Goal: Task Accomplishment & Management: Complete application form

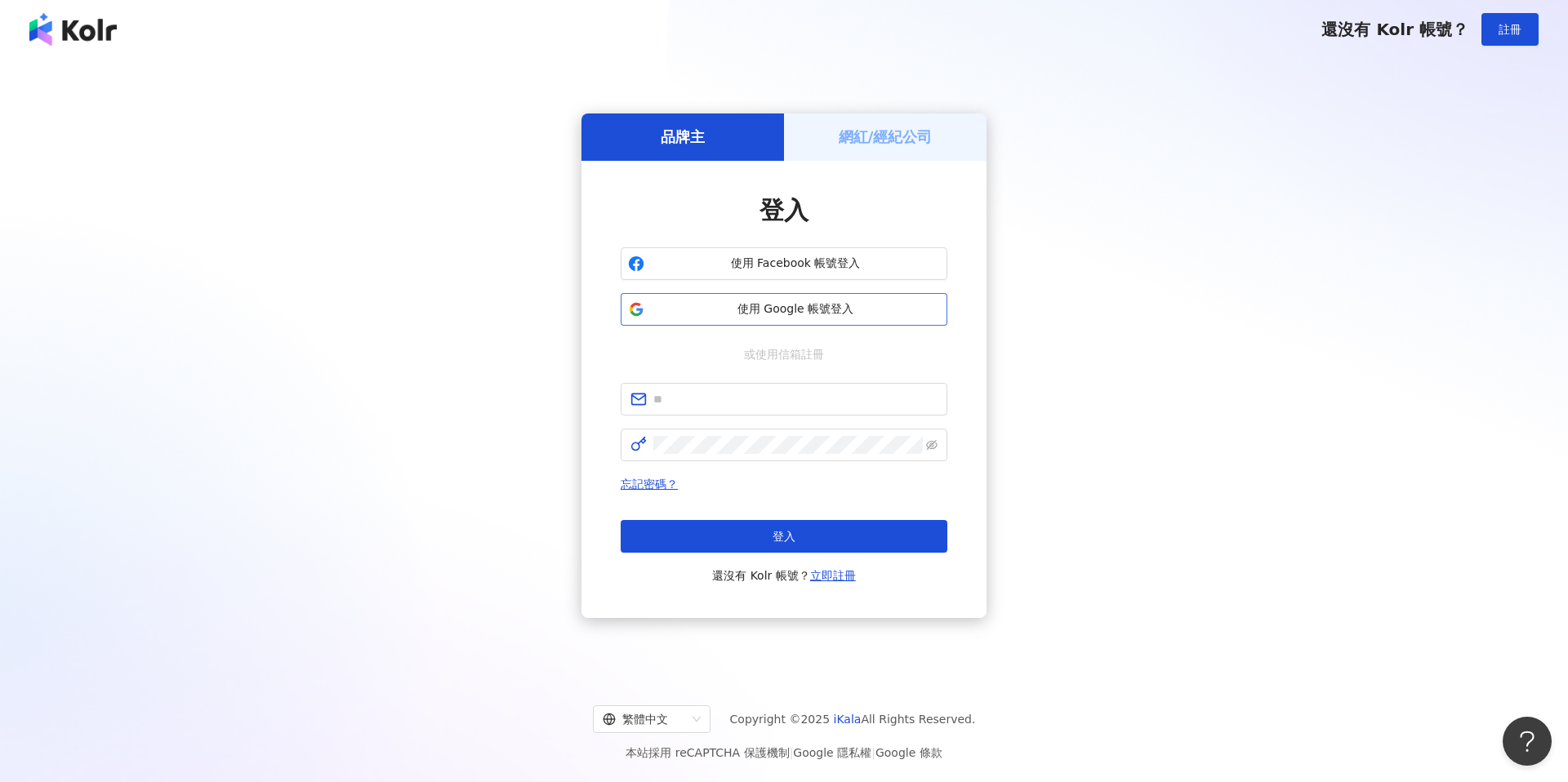
click at [830, 315] on span "使用 Google 帳號登入" at bounding box center [795, 309] width 289 height 17
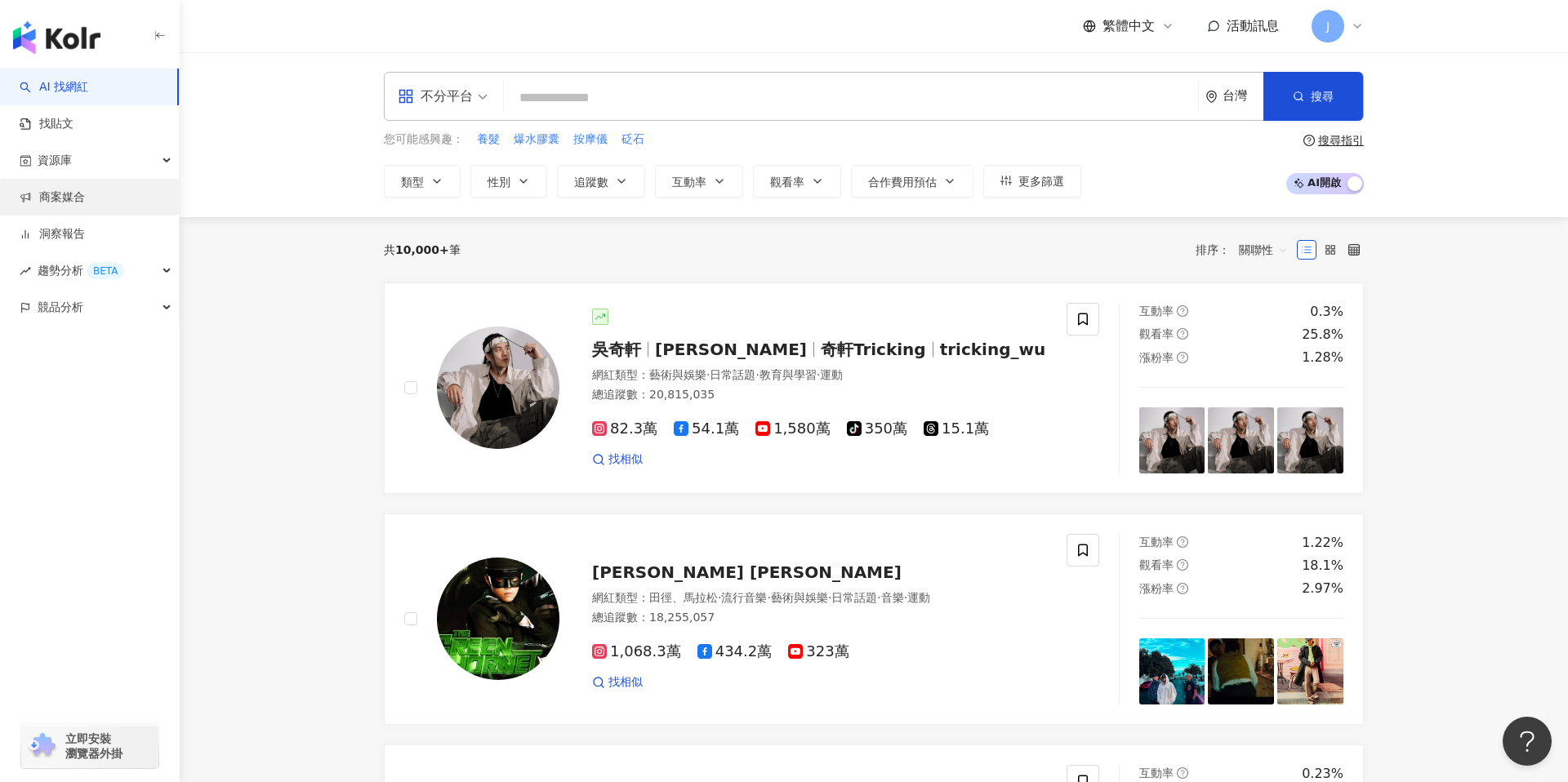
click at [85, 204] on link "商案媒合" at bounding box center [52, 197] width 66 height 17
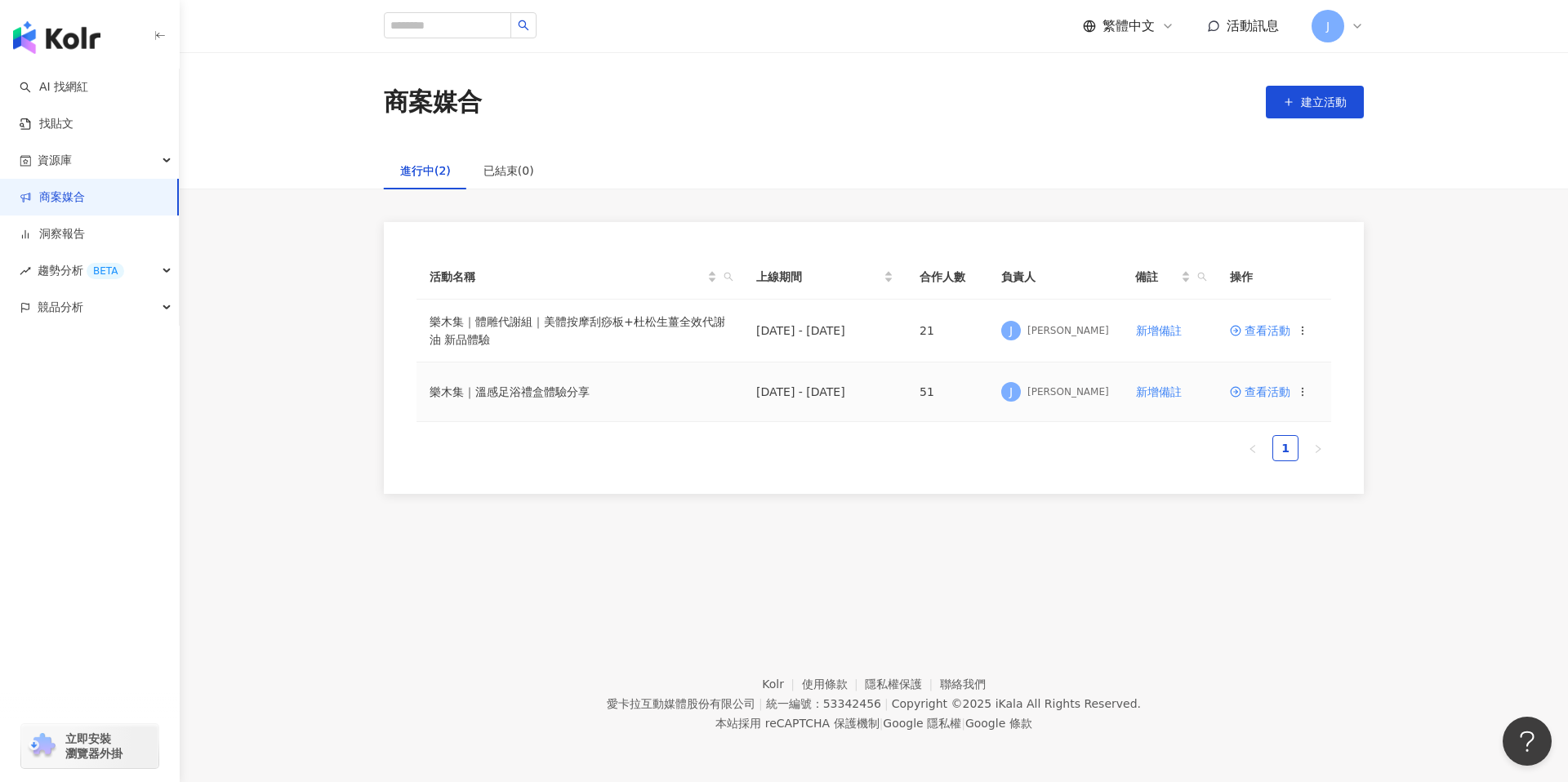
drag, startPoint x: 771, startPoint y: 395, endPoint x: 858, endPoint y: 394, distance: 87.0
click at [858, 394] on td "[DATE] - [DATE]" at bounding box center [825, 392] width 163 height 60
click at [856, 392] on td "[DATE] - [DATE]" at bounding box center [825, 392] width 163 height 60
click at [1304, 393] on icon at bounding box center [1303, 392] width 12 height 12
click at [1321, 420] on icon at bounding box center [1317, 420] width 13 height 13
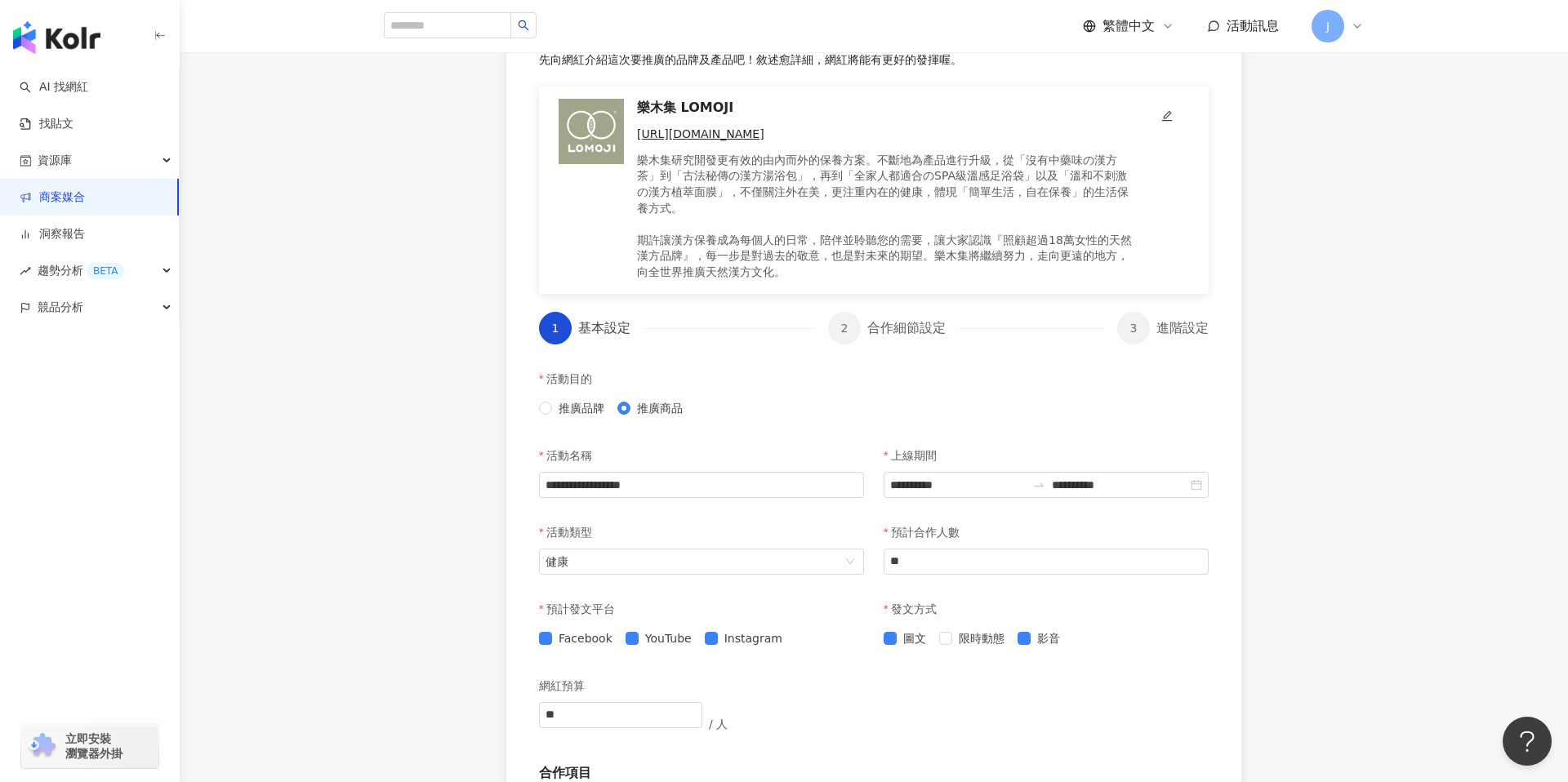
scroll to position [216, 0]
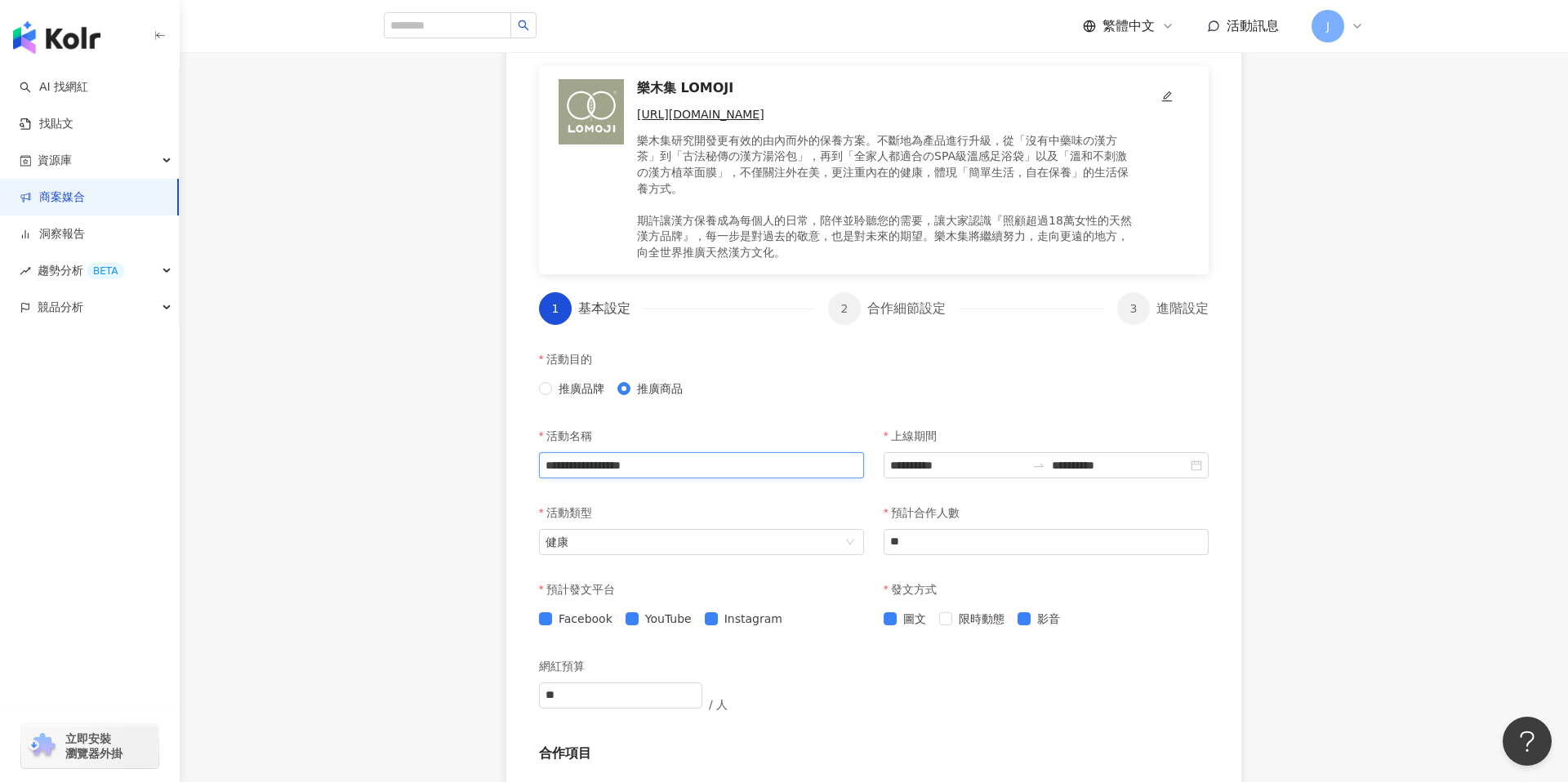
drag, startPoint x: 709, startPoint y: 471, endPoint x: 772, endPoint y: 471, distance: 63.0
click at [772, 471] on input "**********" at bounding box center [702, 464] width 325 height 26
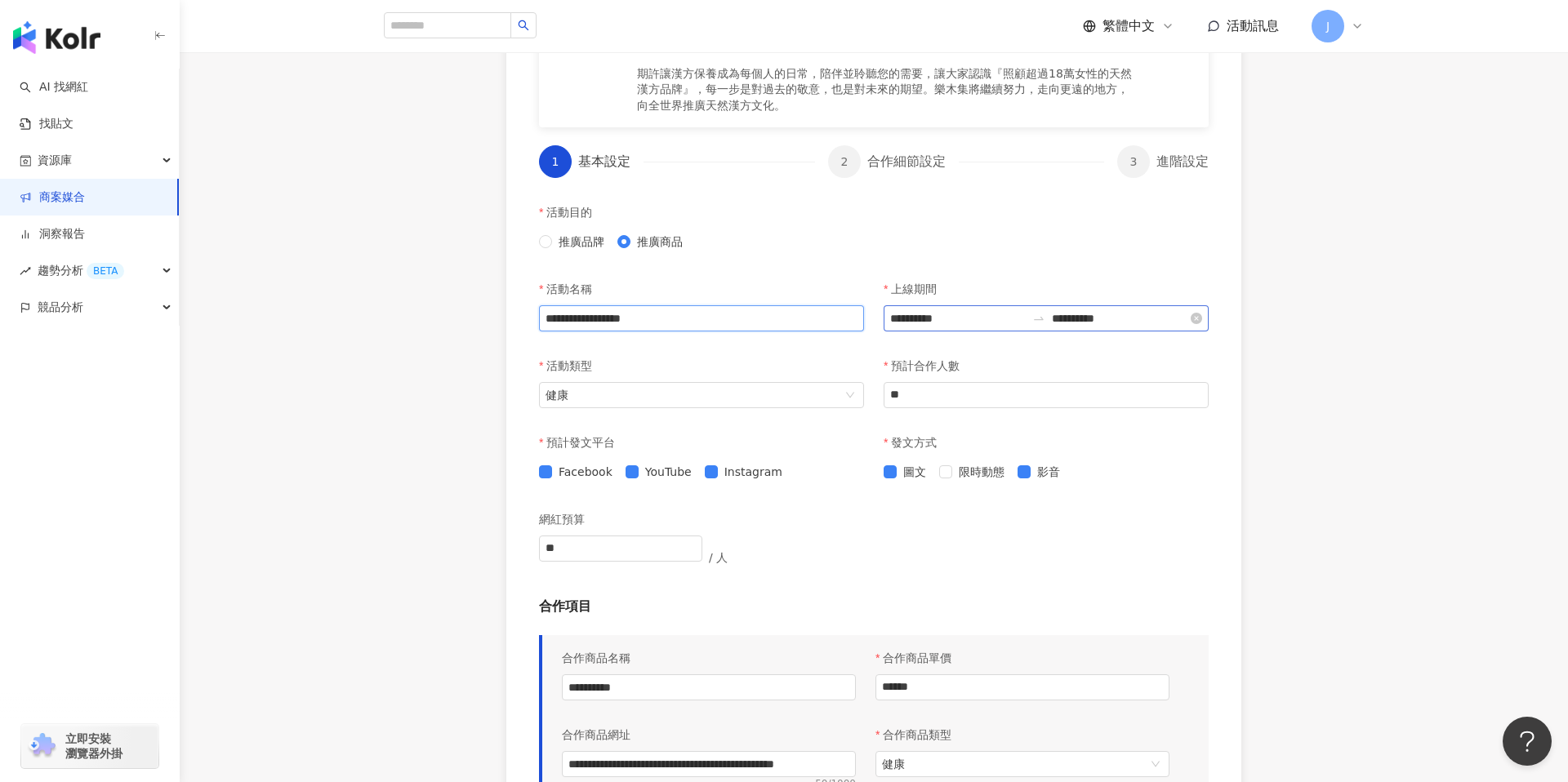
scroll to position [390, 0]
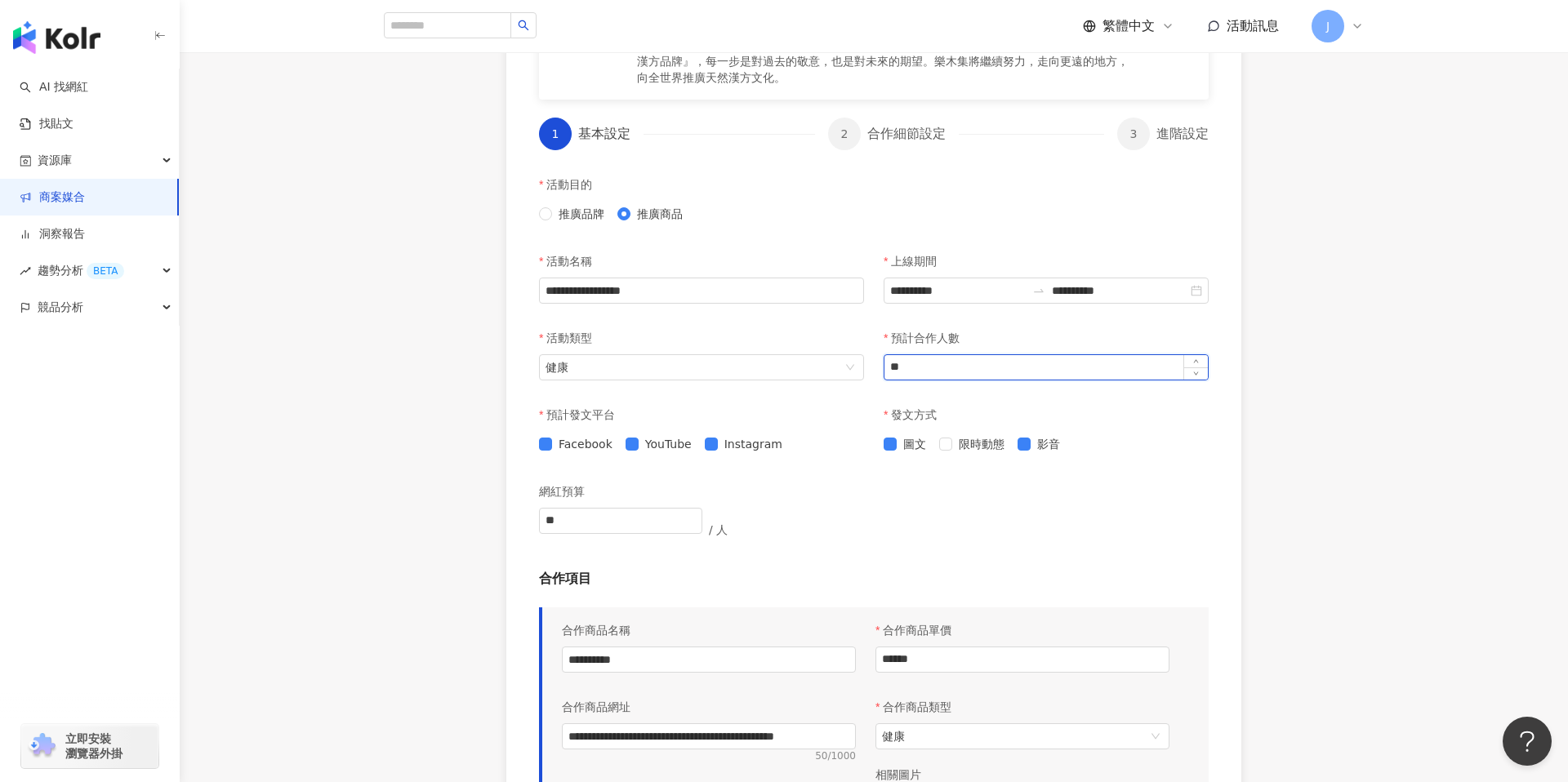
click at [925, 371] on input "**" at bounding box center [1046, 367] width 324 height 25
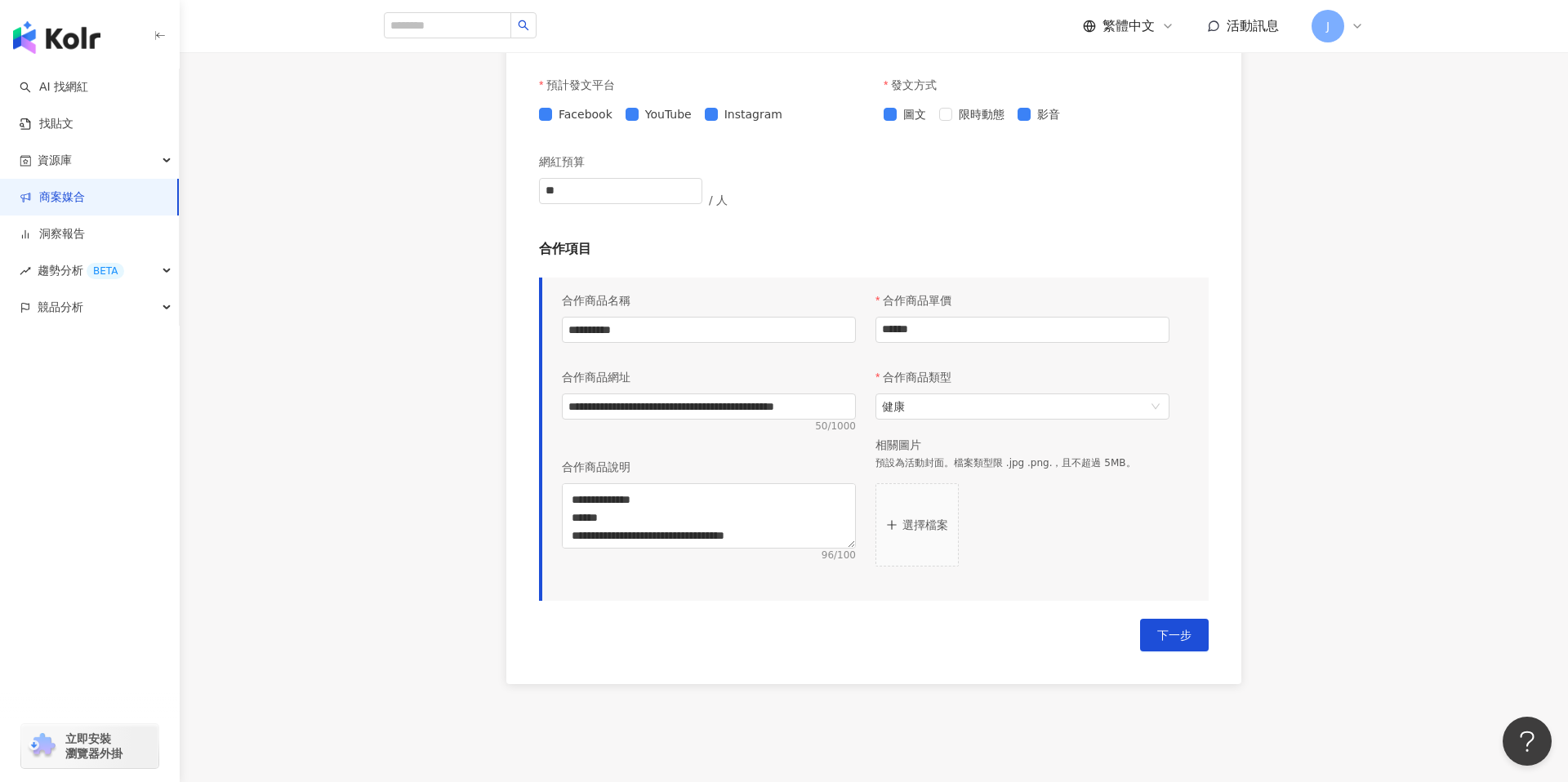
scroll to position [746, 0]
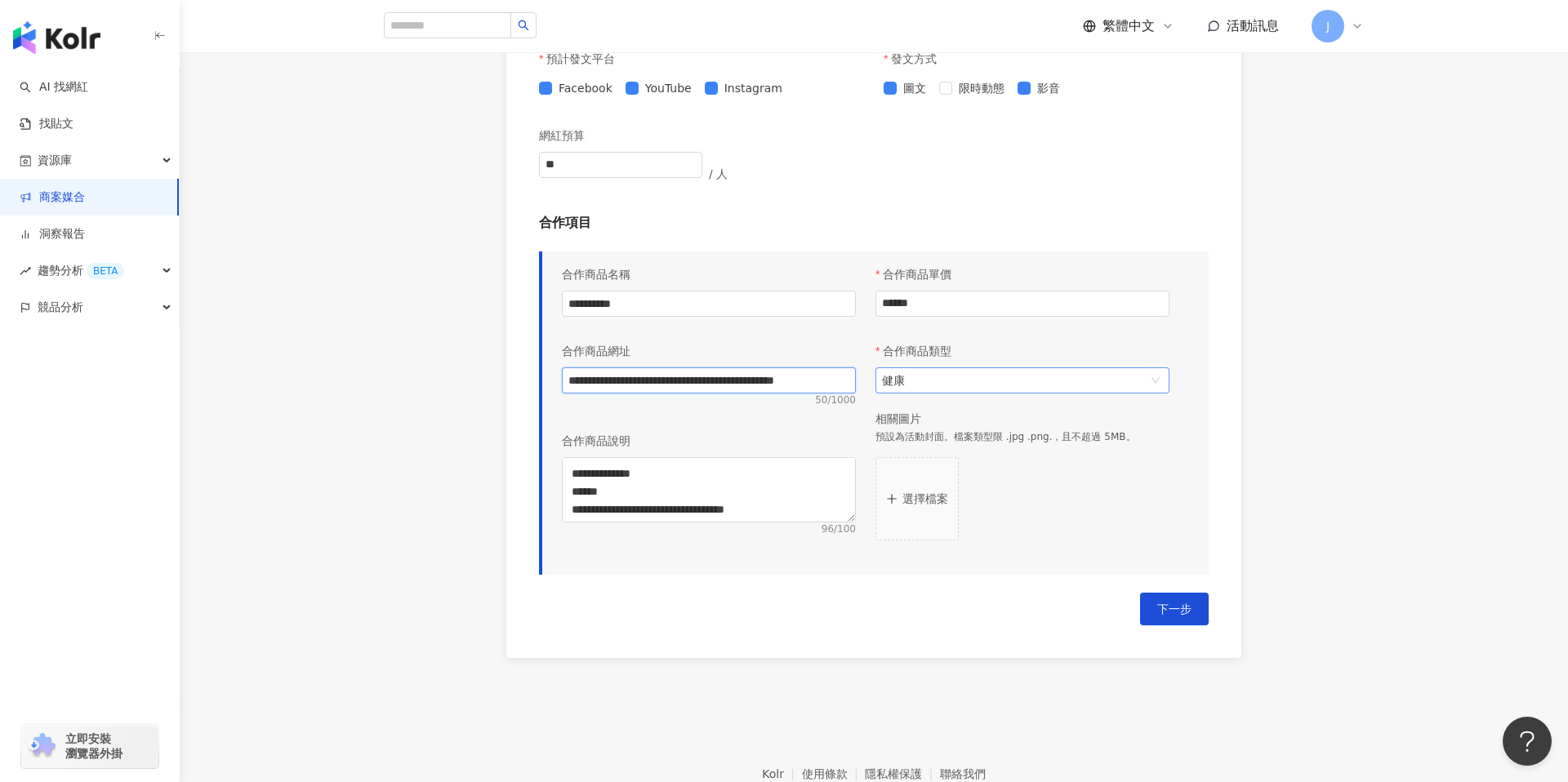
drag, startPoint x: 822, startPoint y: 379, endPoint x: 945, endPoint y: 385, distance: 123.1
click at [943, 385] on div "**********" at bounding box center [865, 408] width 627 height 300
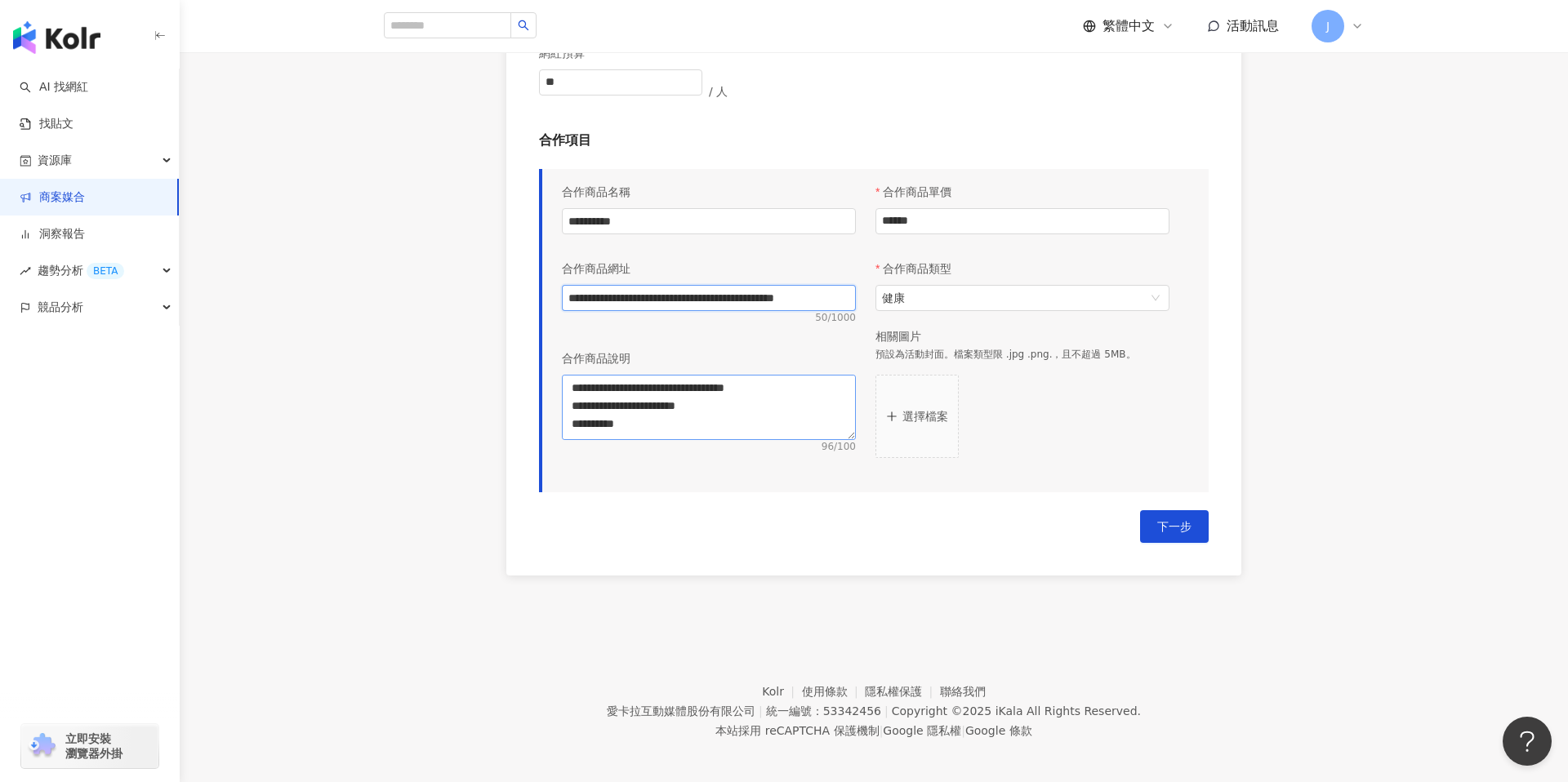
scroll to position [836, 0]
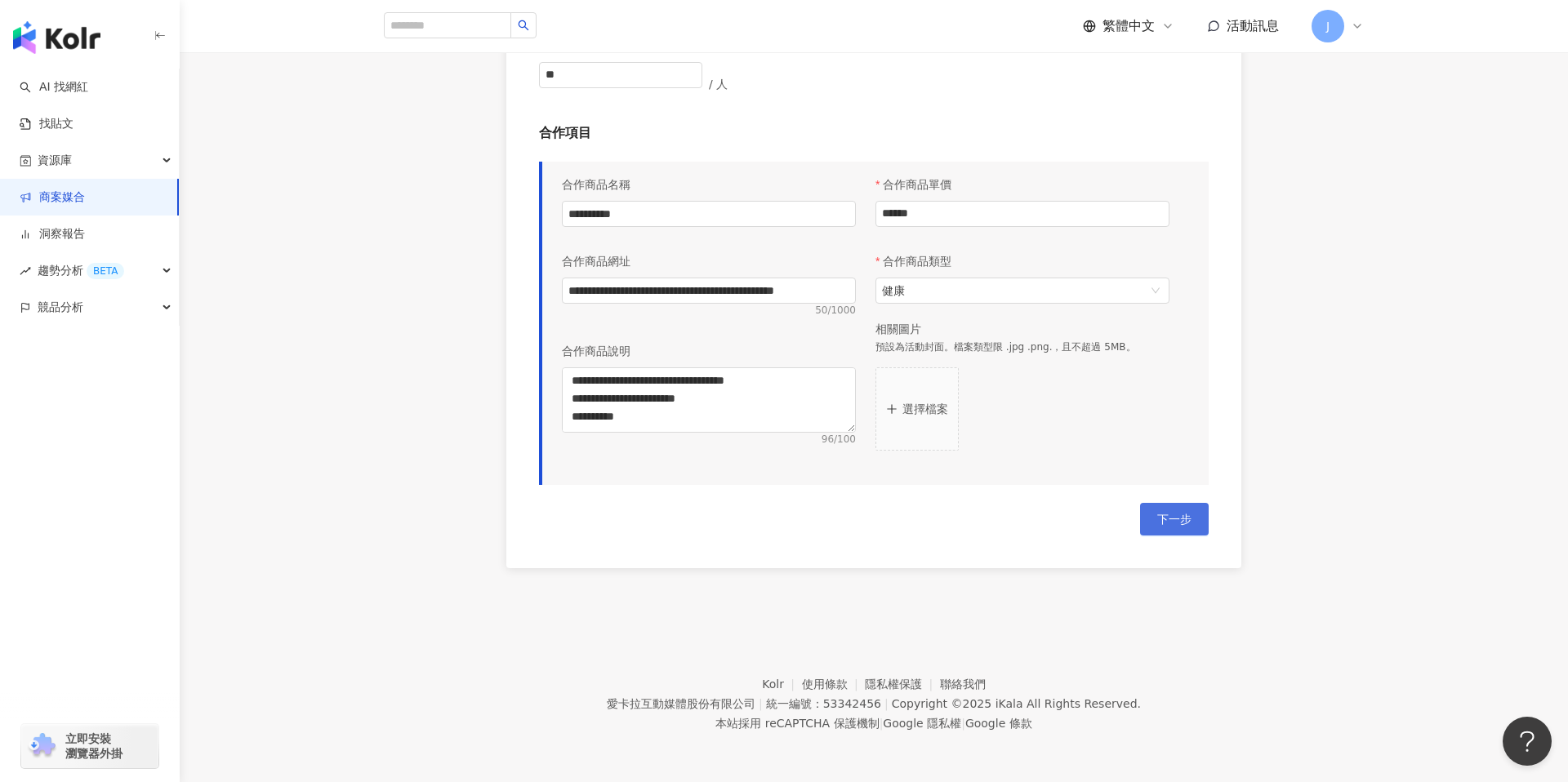
click at [1174, 523] on span "下一步" at bounding box center [1174, 519] width 34 height 13
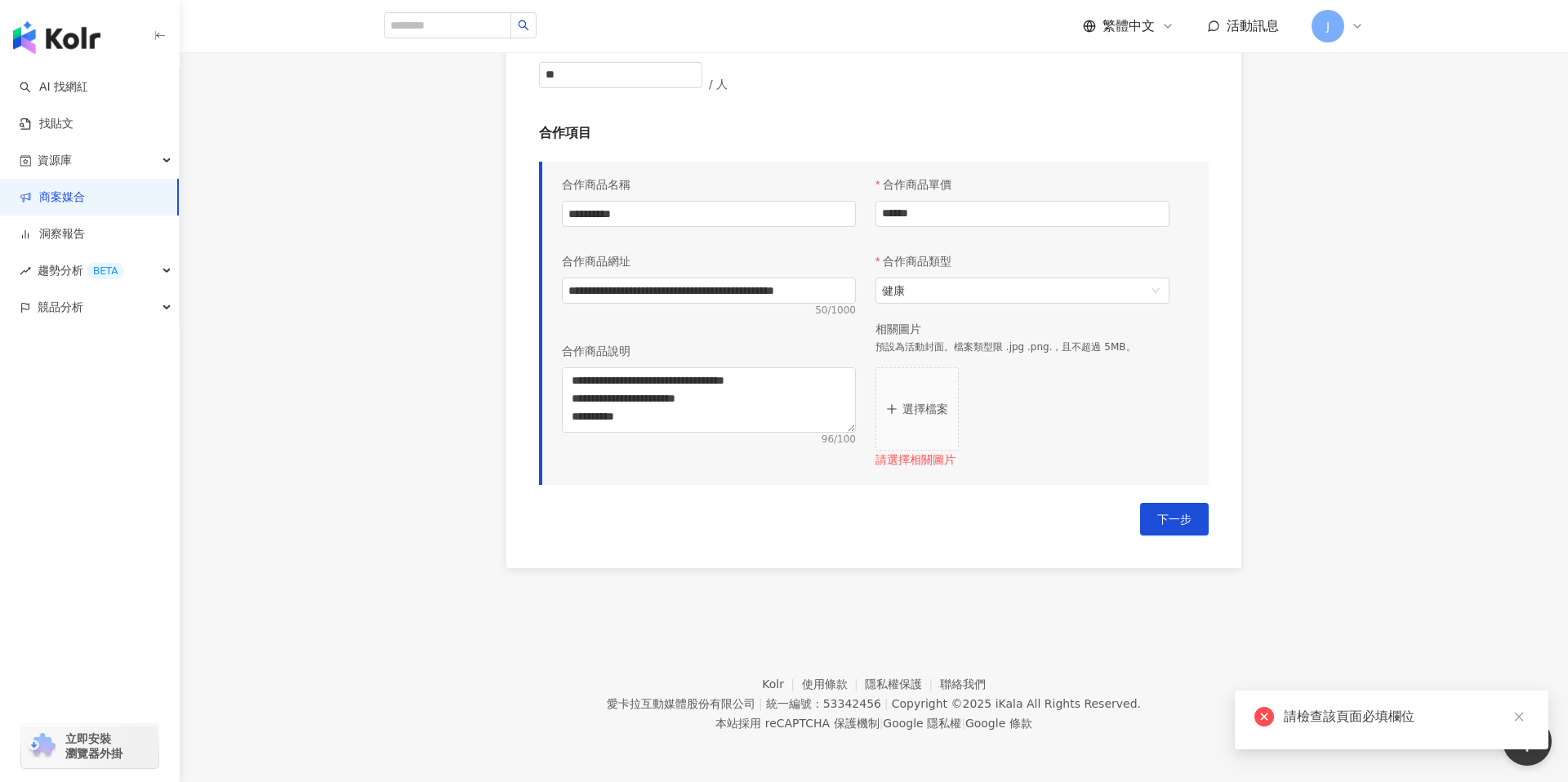
click at [917, 431] on button "選擇檔案" at bounding box center [917, 409] width 83 height 83
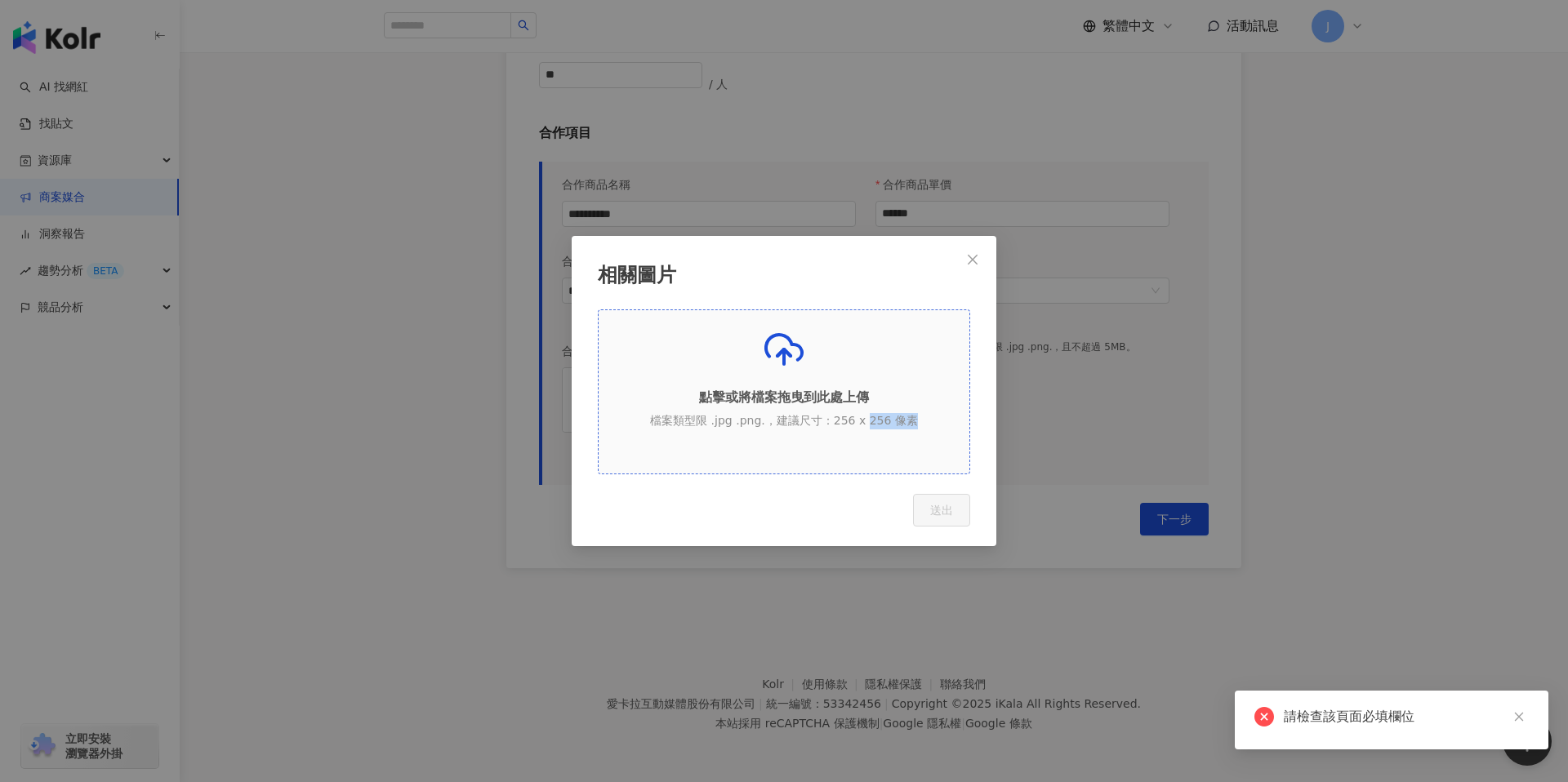
drag, startPoint x: 917, startPoint y: 432, endPoint x: 942, endPoint y: 438, distance: 25.7
click at [890, 426] on div "點擊或將檔案拖曳到此處上傳 檔案類型限 .jpg .png.，建議尺寸：256 x 256 像素" at bounding box center [783, 386] width 371 height 111
click at [942, 438] on div "點擊或將檔案拖曳到此處上傳 檔案類型限 .jpg .png.，建議尺寸：256 x 256 像素" at bounding box center [783, 386] width 371 height 111
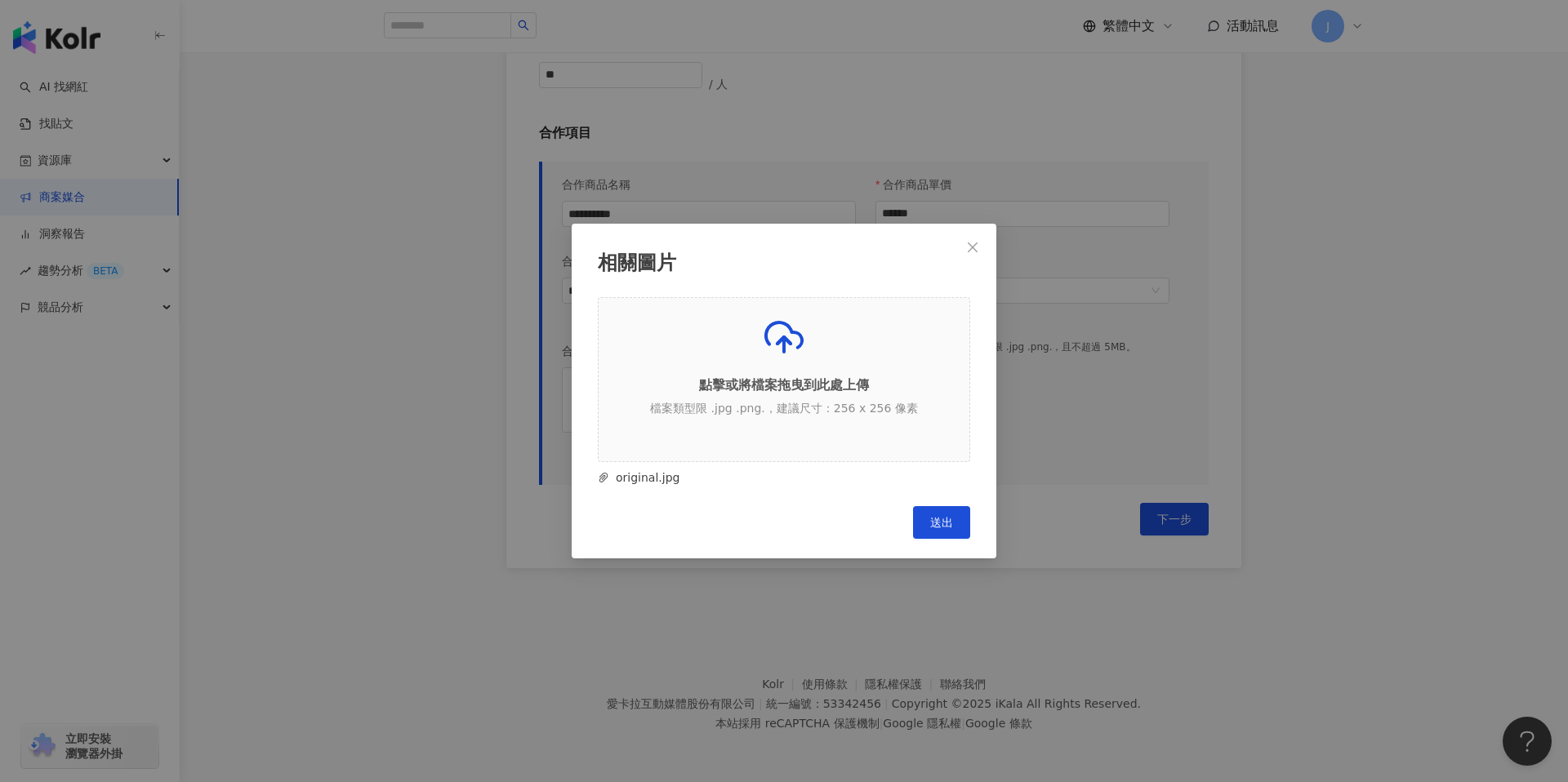
click at [935, 529] on button "送出" at bounding box center [941, 522] width 57 height 32
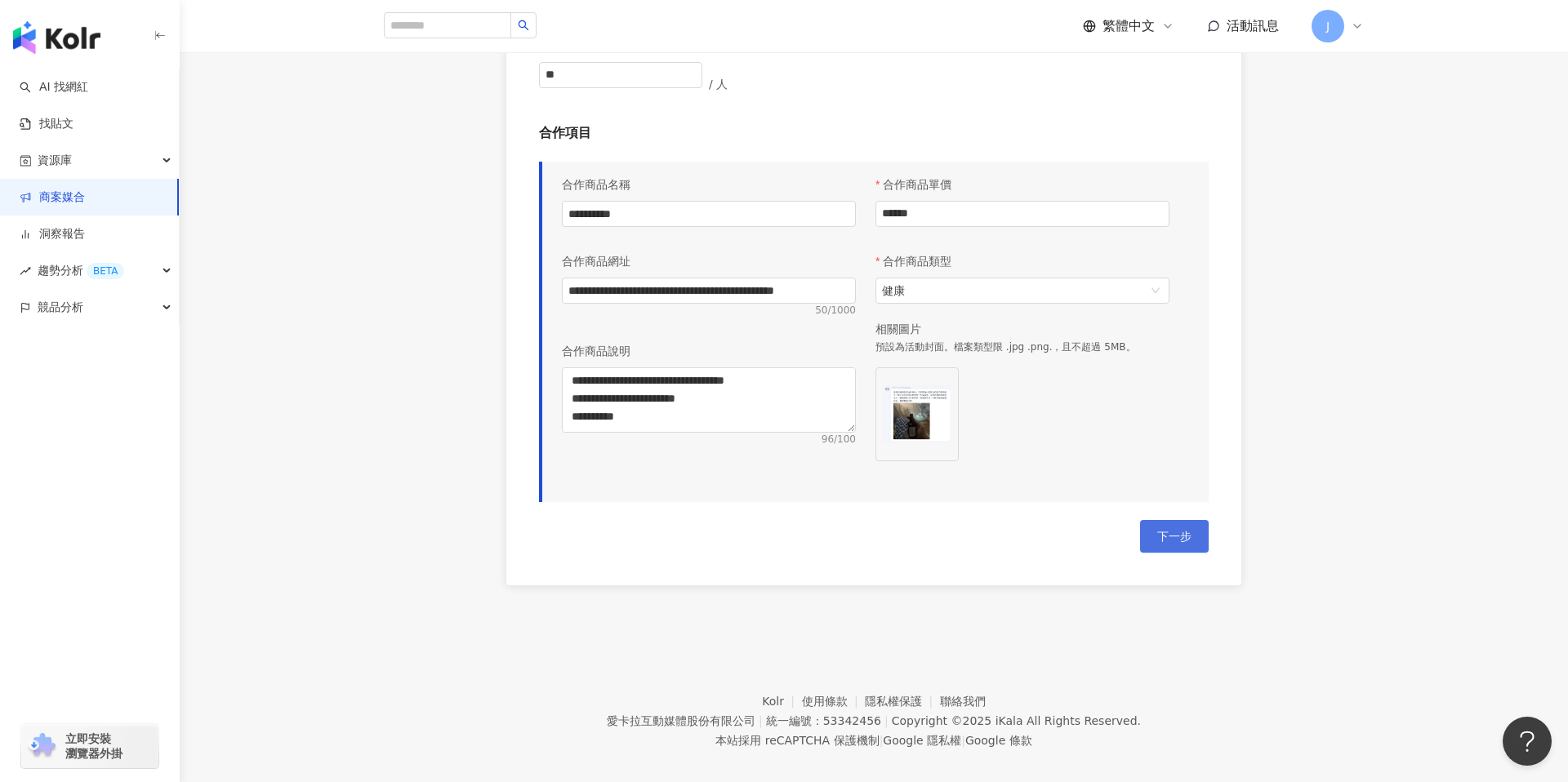
click at [1172, 541] on span "下一步" at bounding box center [1174, 537] width 34 height 13
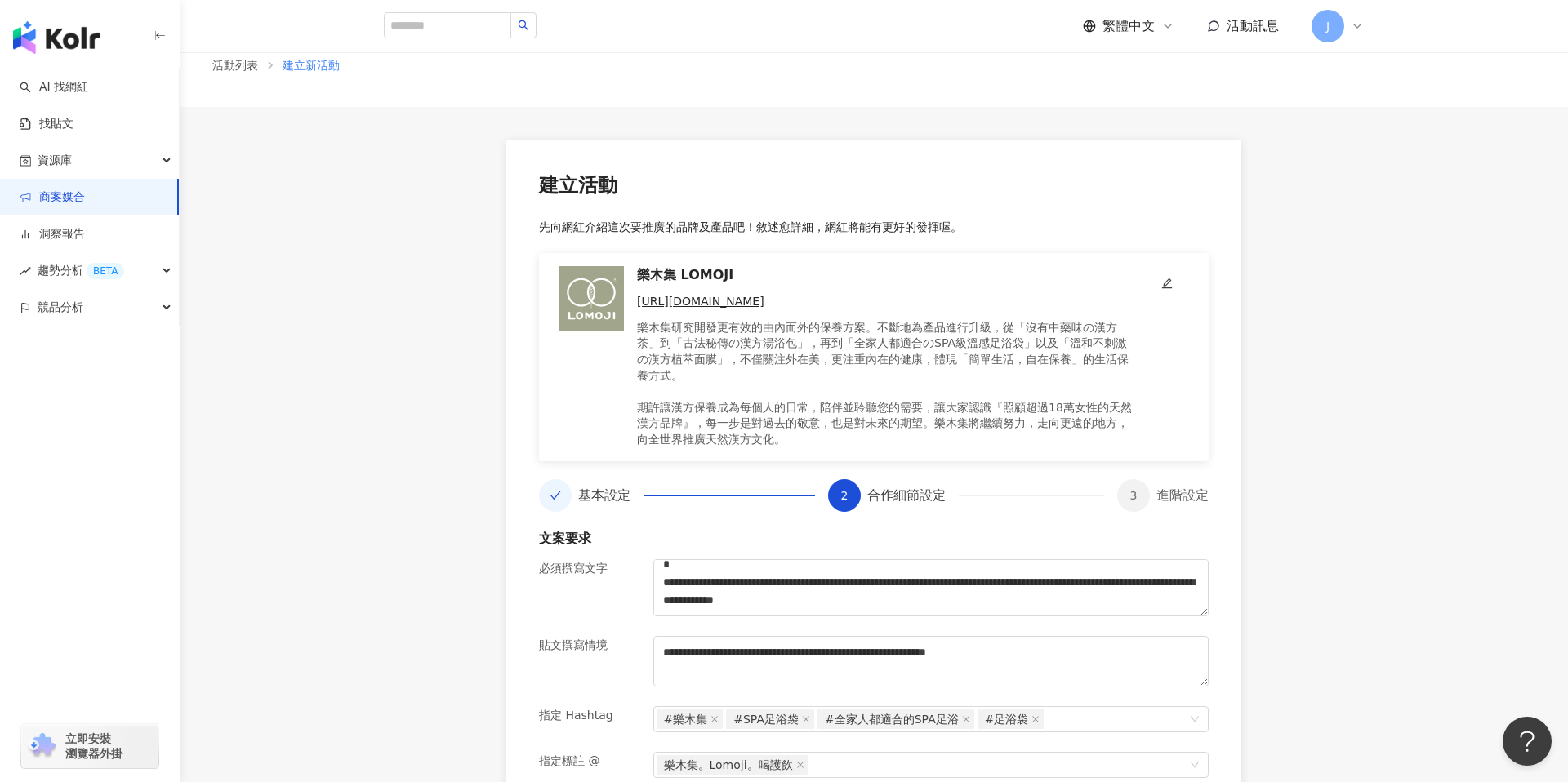
scroll to position [0, 0]
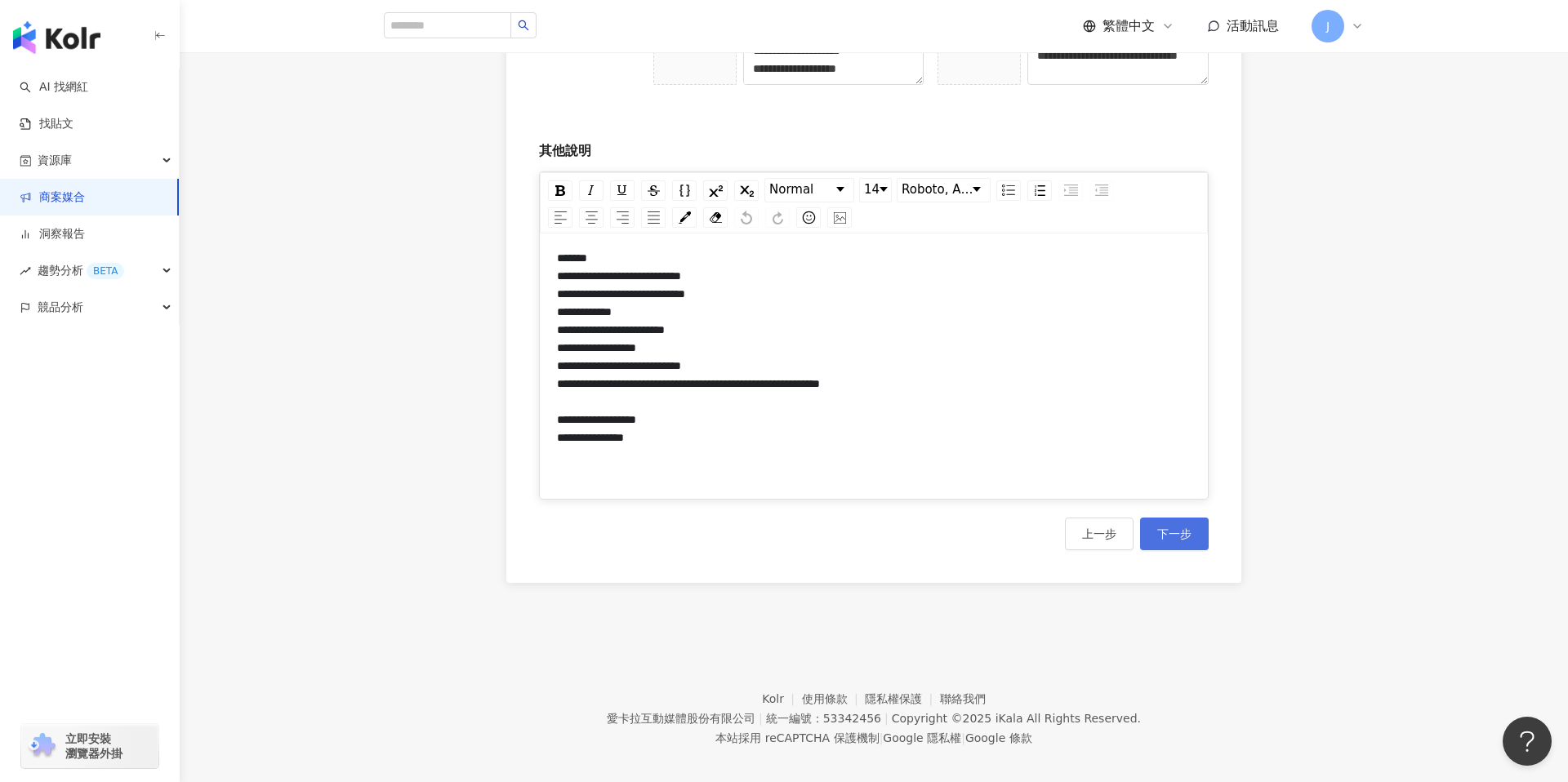
click at [1181, 536] on span "下一步" at bounding box center [1174, 534] width 34 height 13
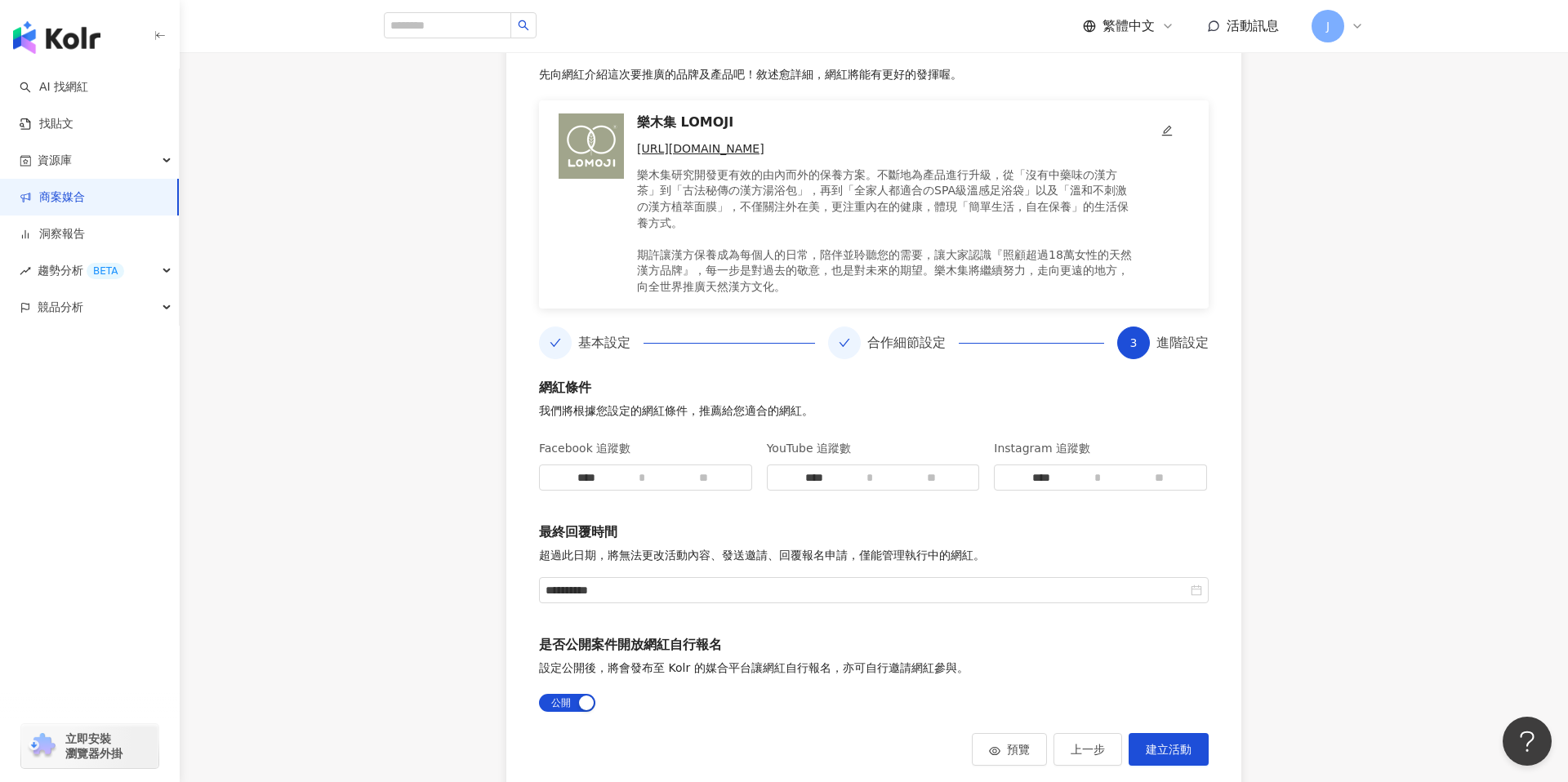
scroll to position [202, 0]
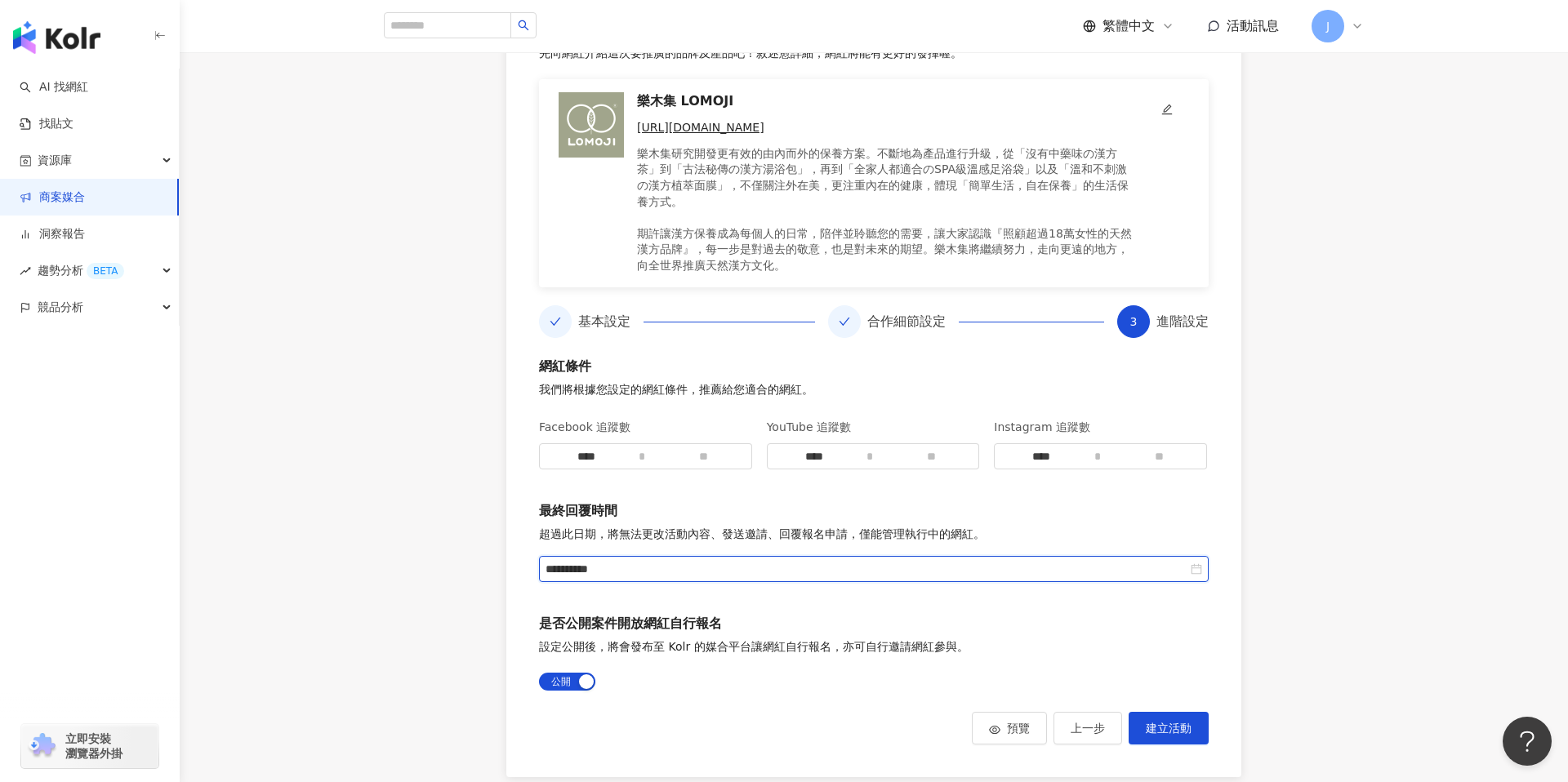
click at [776, 570] on input "**********" at bounding box center [867, 569] width 642 height 18
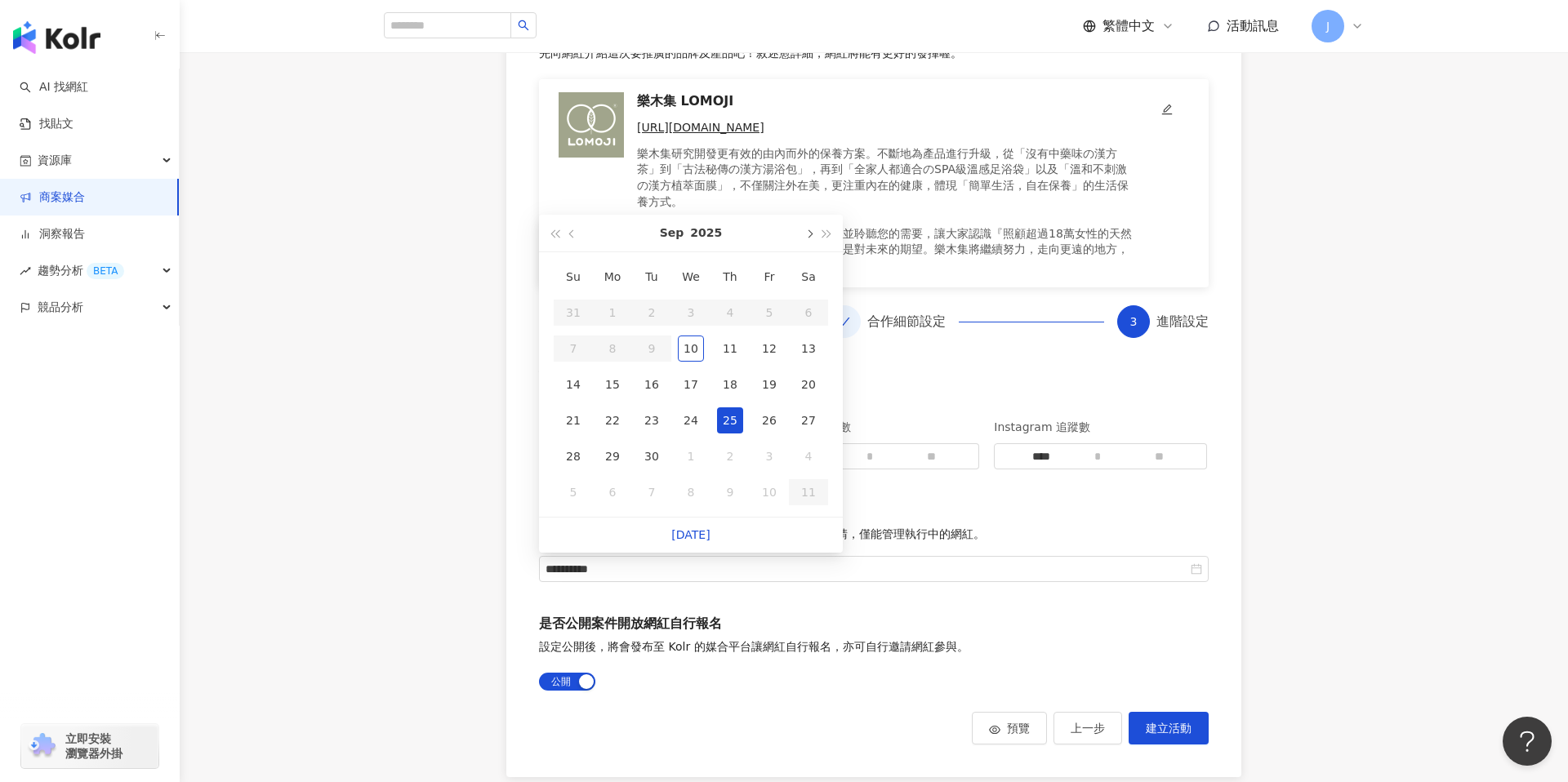
click at [811, 240] on button "button" at bounding box center [809, 233] width 18 height 36
type input "**********"
click at [772, 313] on div "3" at bounding box center [768, 312] width 26 height 26
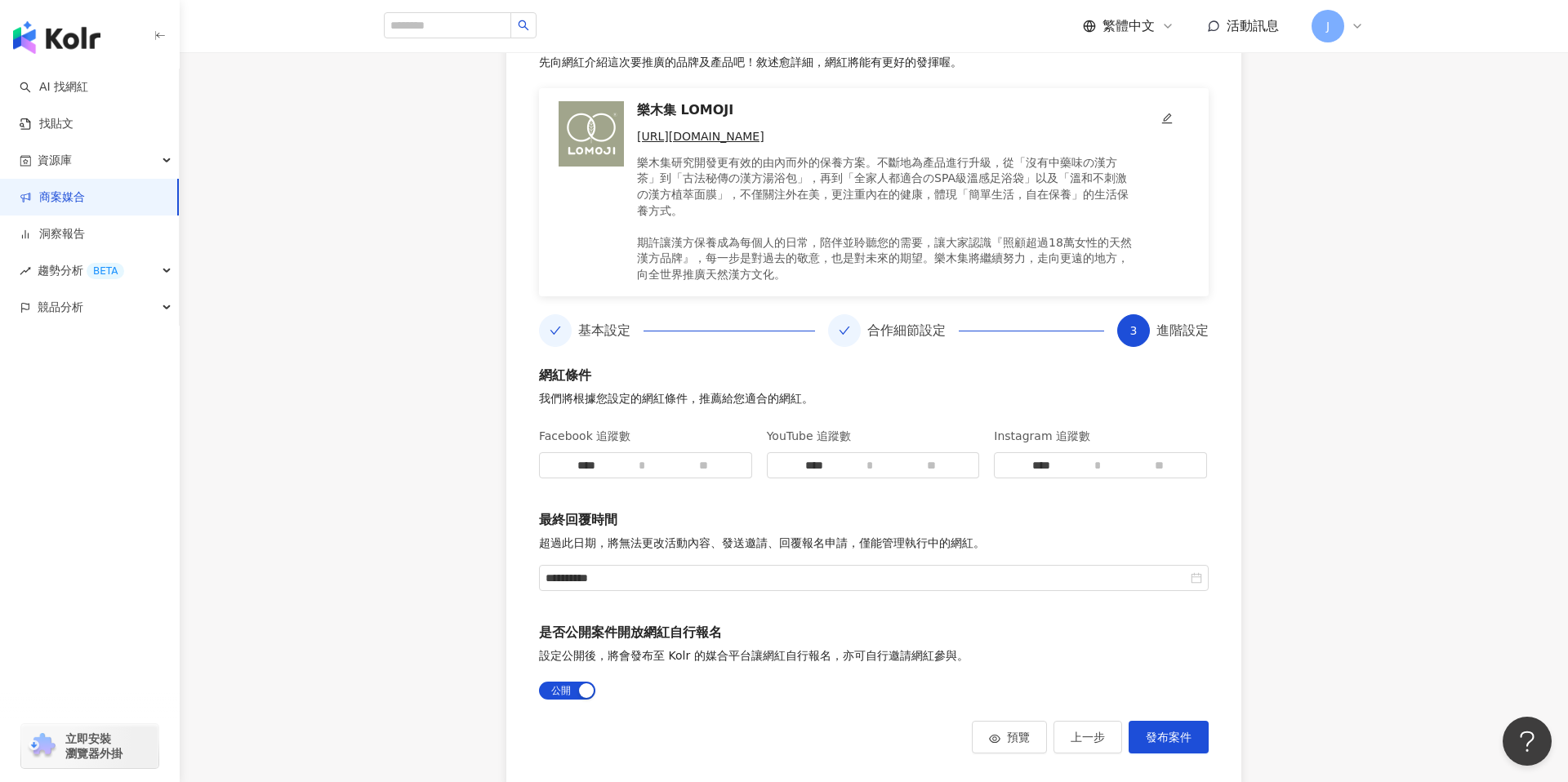
scroll to position [0, 0]
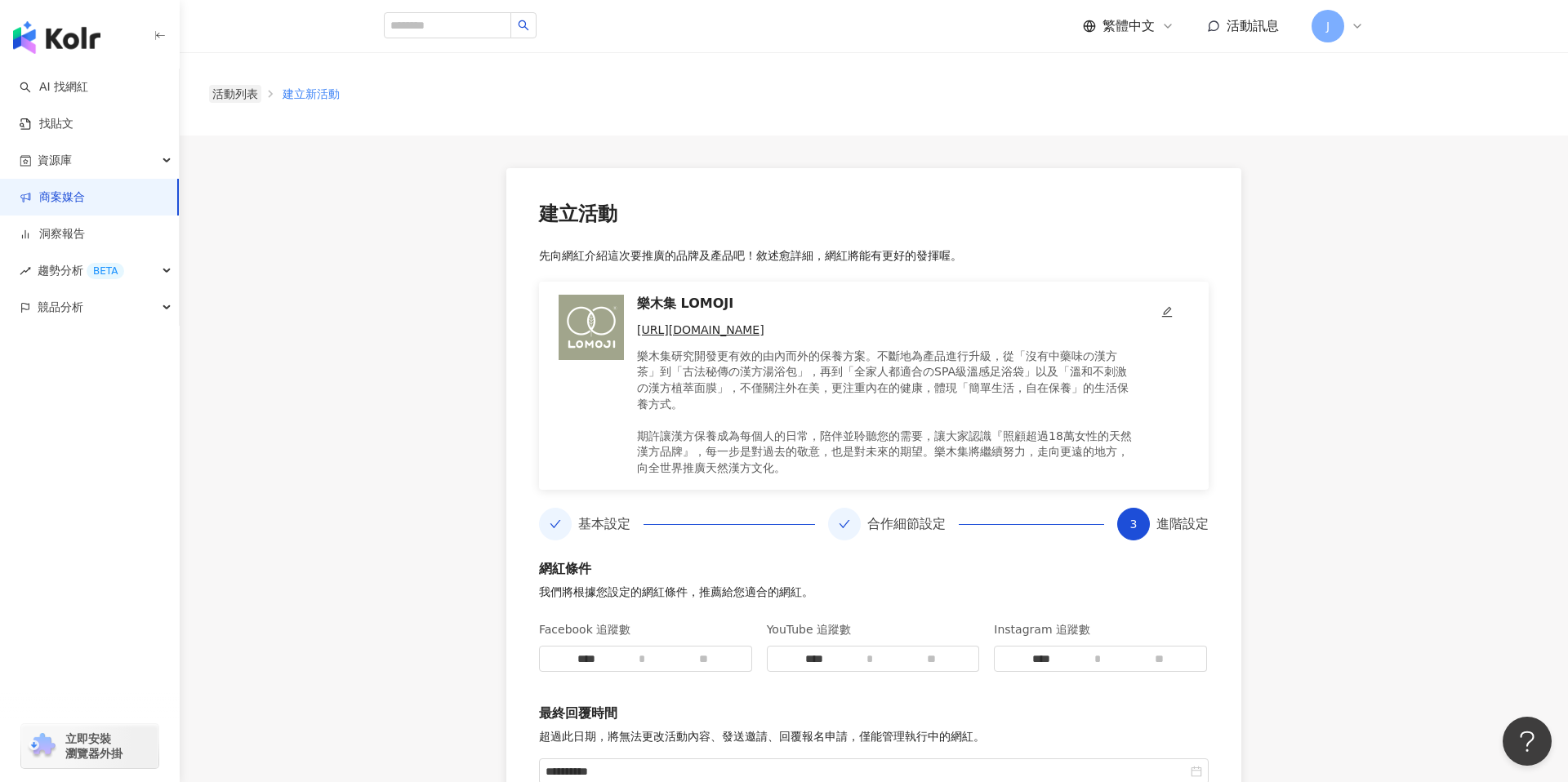
click at [235, 90] on link "活動列表" at bounding box center [235, 94] width 52 height 18
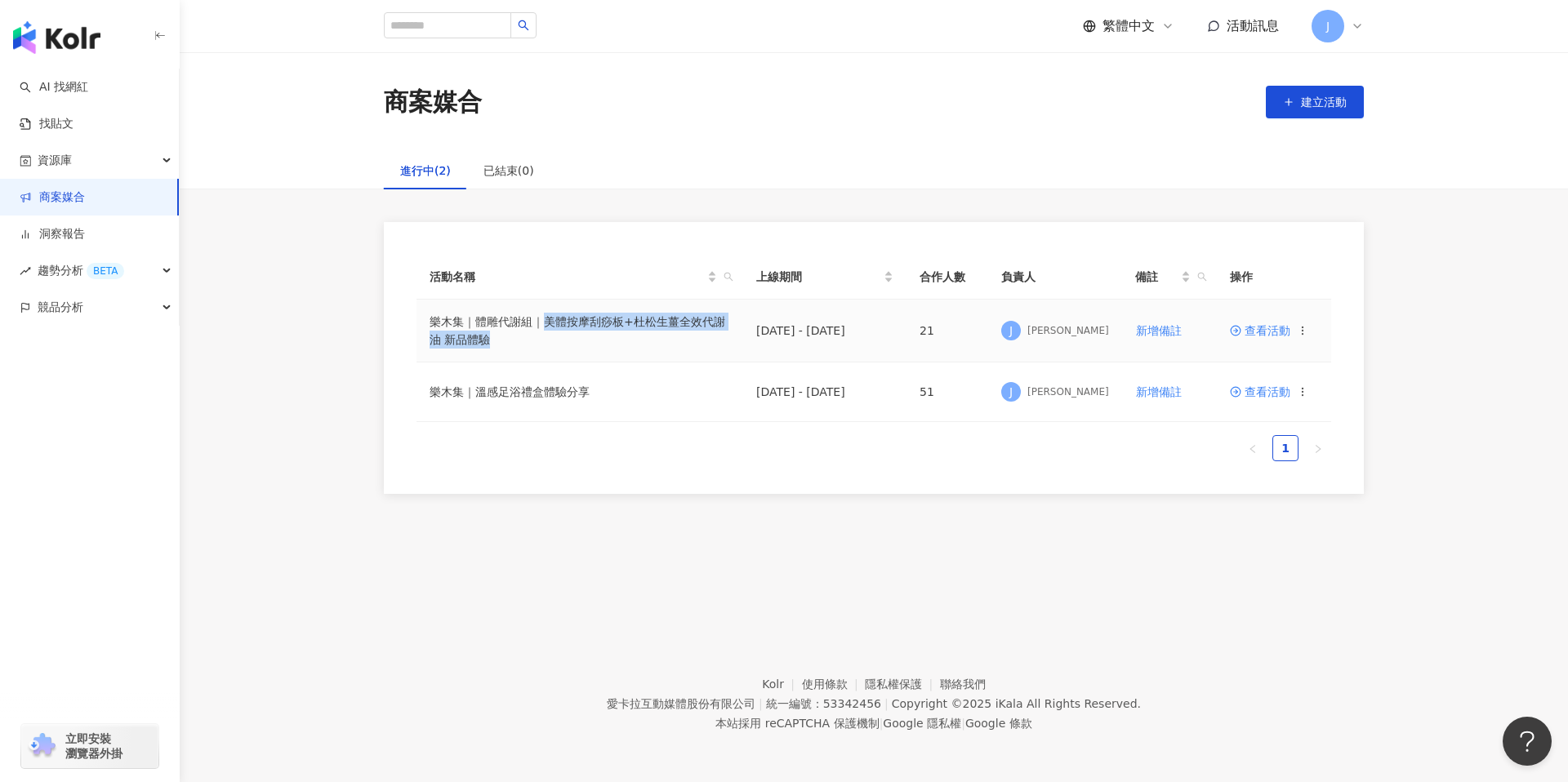
drag, startPoint x: 546, startPoint y: 326, endPoint x: 618, endPoint y: 344, distance: 74.2
click at [618, 344] on td "樂木集｜體雕代謝組｜美體按摩刮痧板+杜松生薑全效代謝油 新品體驗" at bounding box center [580, 331] width 327 height 63
click at [619, 344] on td "樂木集｜體雕代謝組｜美體按摩刮痧板+杜松生薑全效代謝油 新品體驗" at bounding box center [580, 331] width 327 height 63
click at [1262, 338] on td "查看活動" at bounding box center [1274, 331] width 114 height 63
click at [1262, 331] on span "查看活動" at bounding box center [1259, 331] width 61 height 12
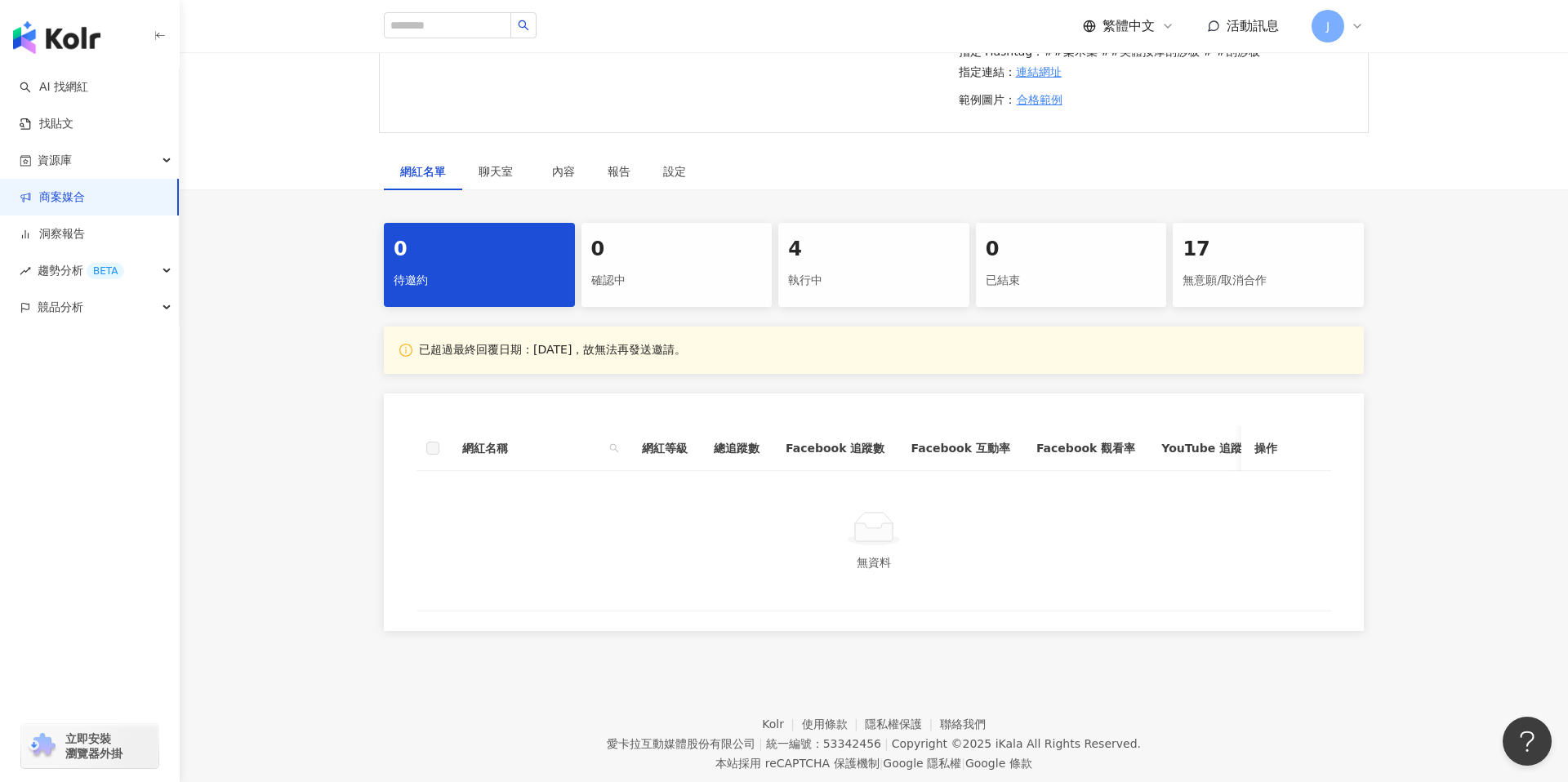
scroll to position [661, 0]
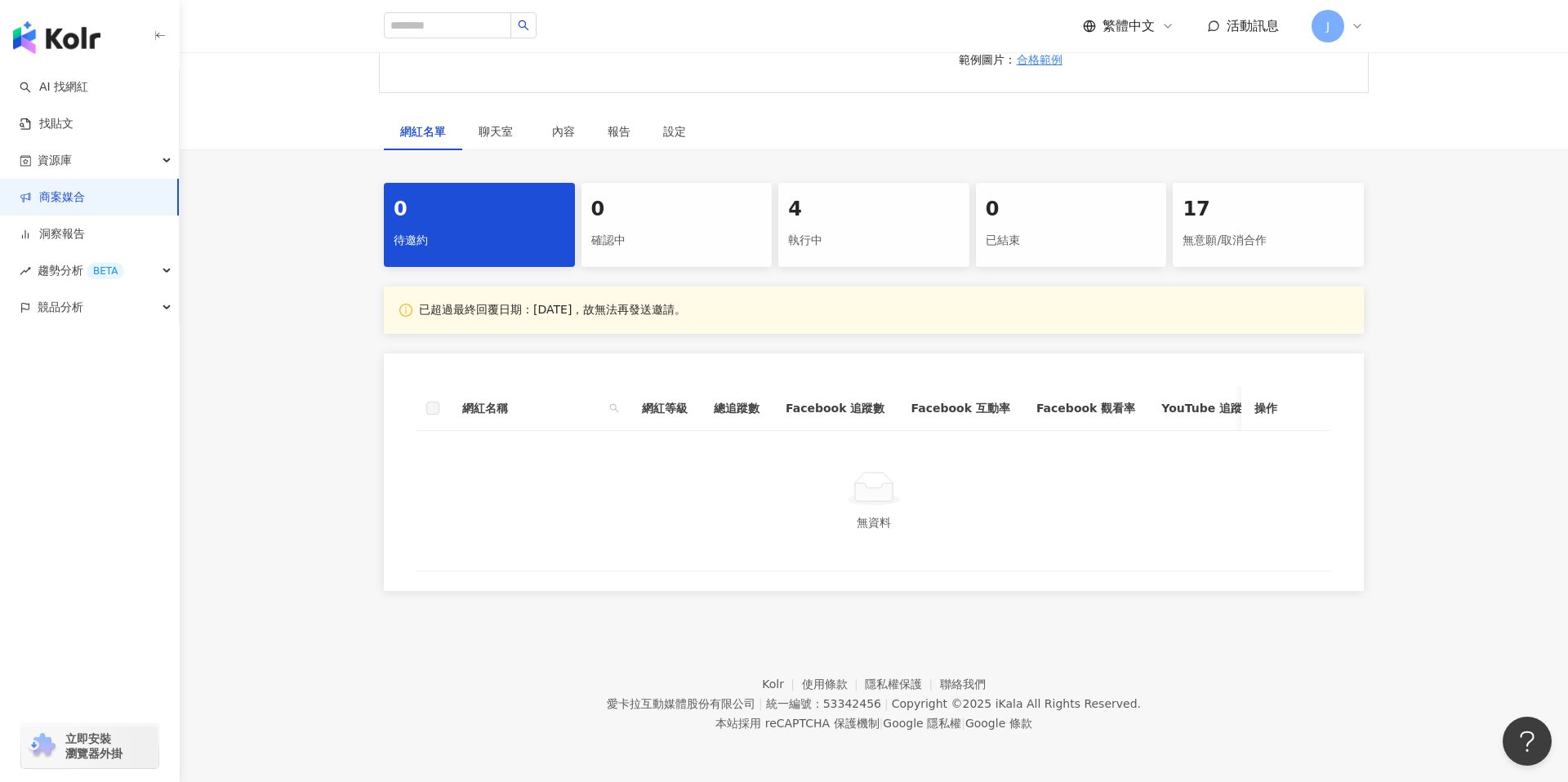
click at [826, 210] on div "4" at bounding box center [874, 209] width 172 height 27
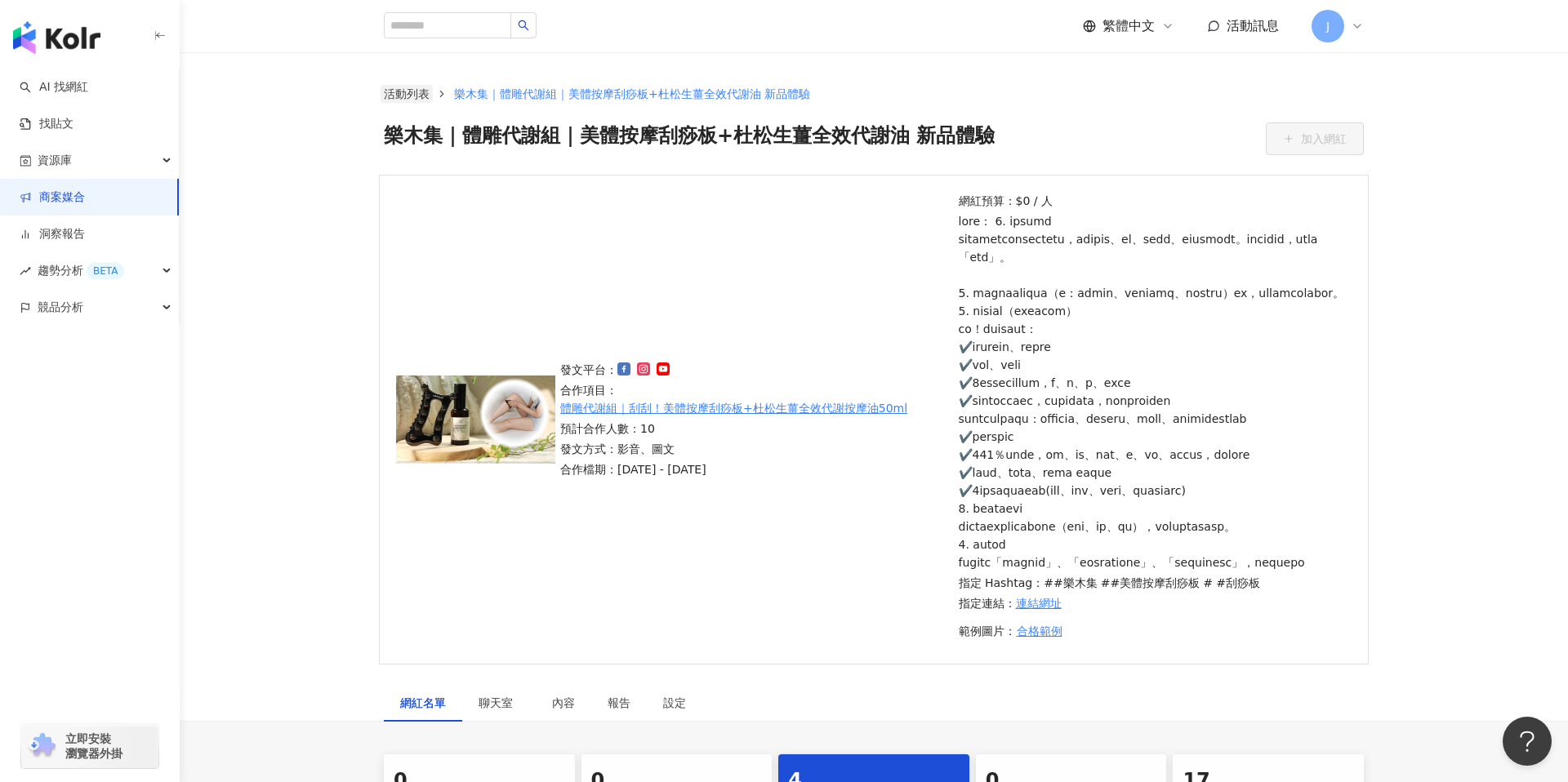
click at [407, 90] on link "活動列表" at bounding box center [407, 94] width 52 height 18
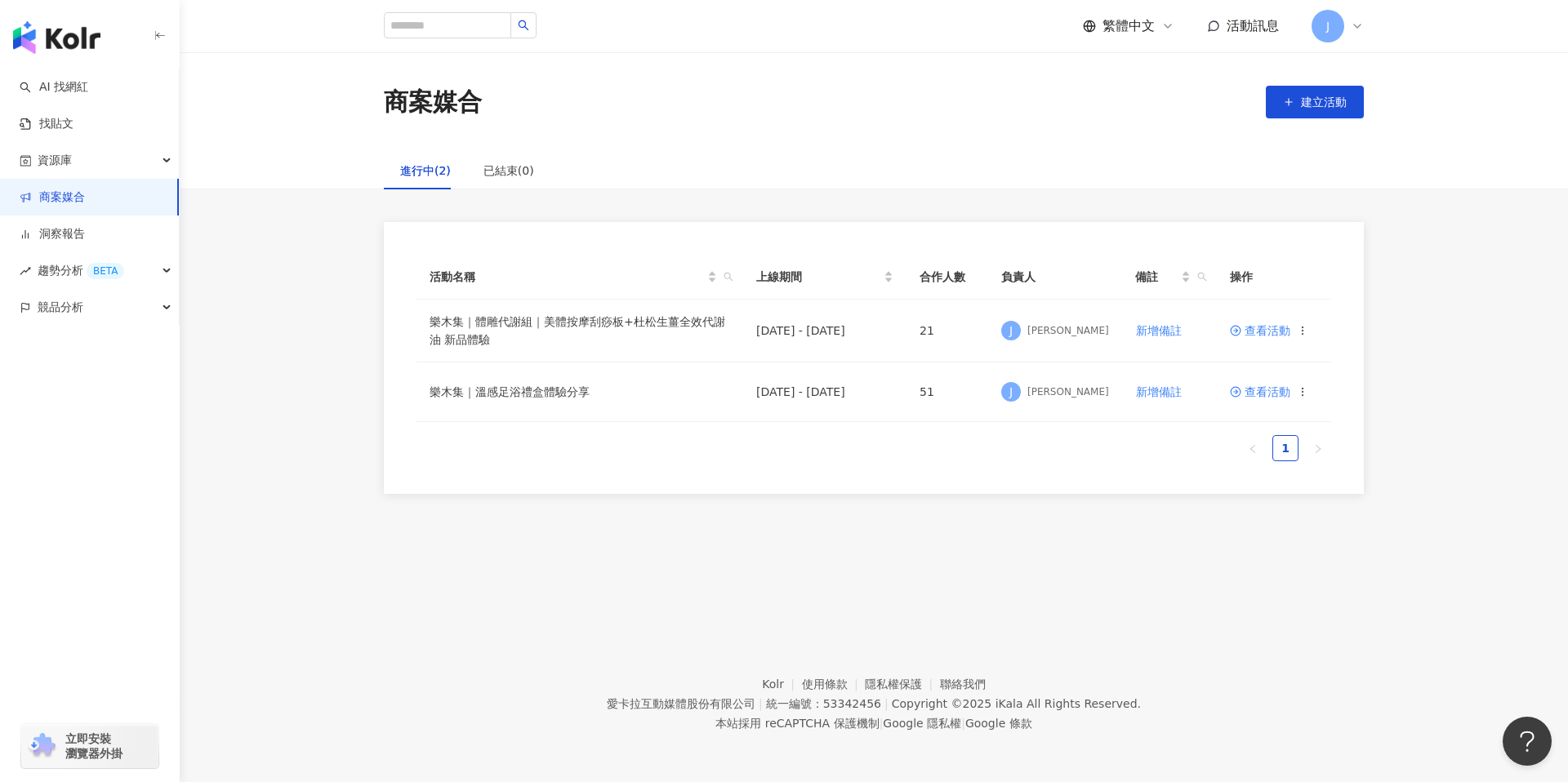
scroll to position [13, 0]
